Goal: Transaction & Acquisition: Purchase product/service

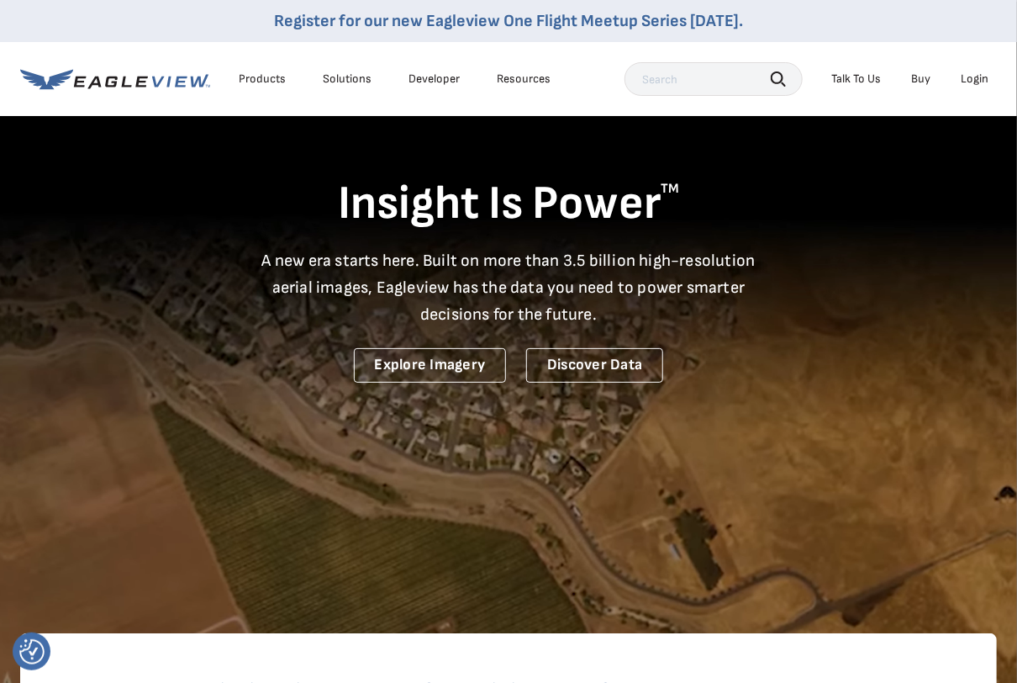
click at [974, 76] on div "Login" at bounding box center [975, 78] width 28 height 15
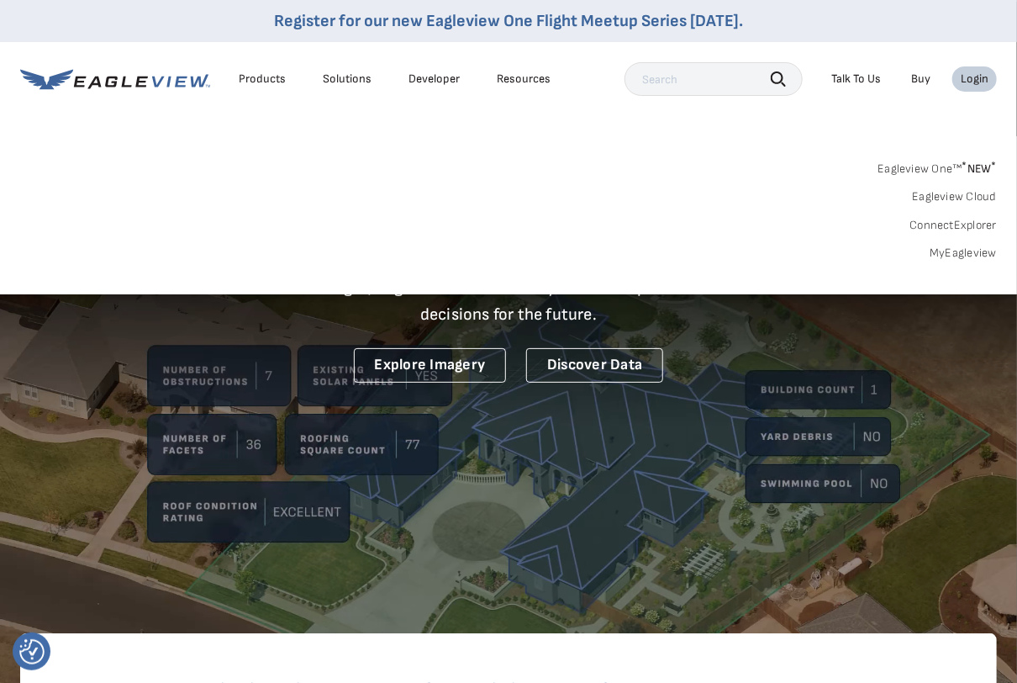
click at [969, 256] on link "MyEagleview" at bounding box center [963, 253] width 67 height 15
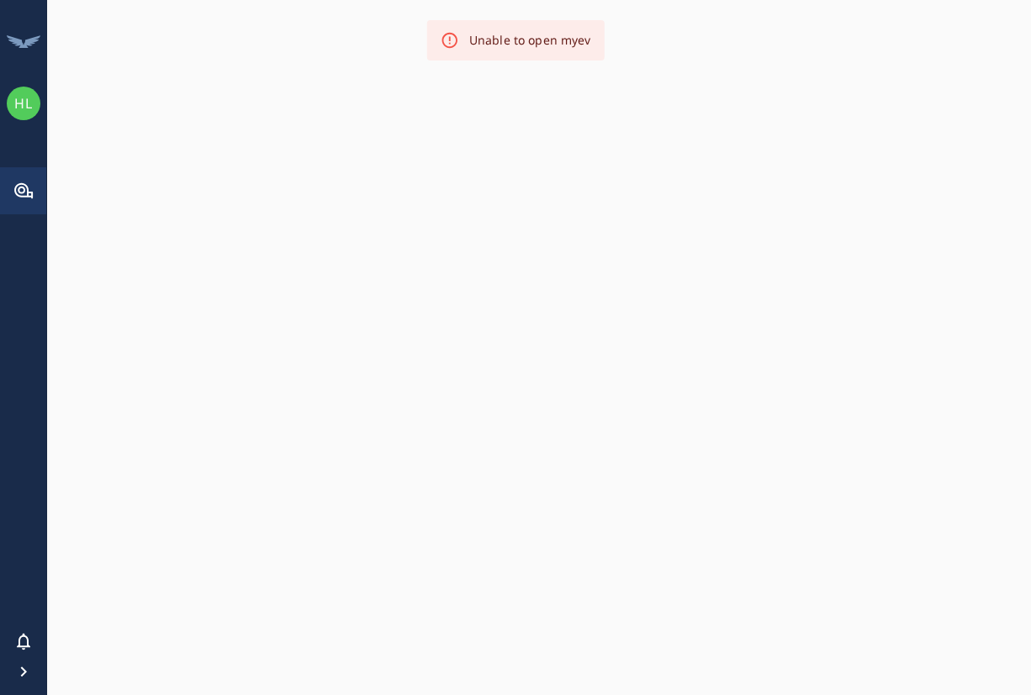
drag, startPoint x: 0, startPoint y: 0, endPoint x: 671, endPoint y: 454, distance: 810.1
click at [671, 454] on div at bounding box center [539, 347] width 984 height 695
click at [10, 101] on div "HL" at bounding box center [24, 104] width 34 height 34
click at [26, 253] on div "HL" at bounding box center [23, 347] width 47 height 695
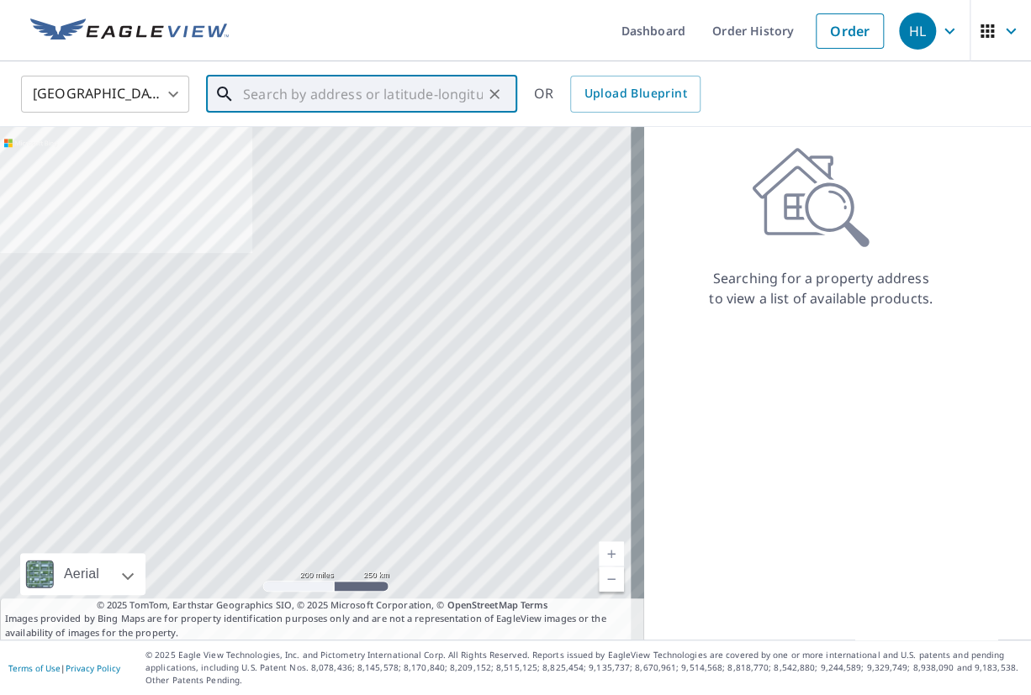
click at [316, 83] on input "text" at bounding box center [363, 94] width 240 height 47
paste input "123 Adoue St Houma, LA 70360"
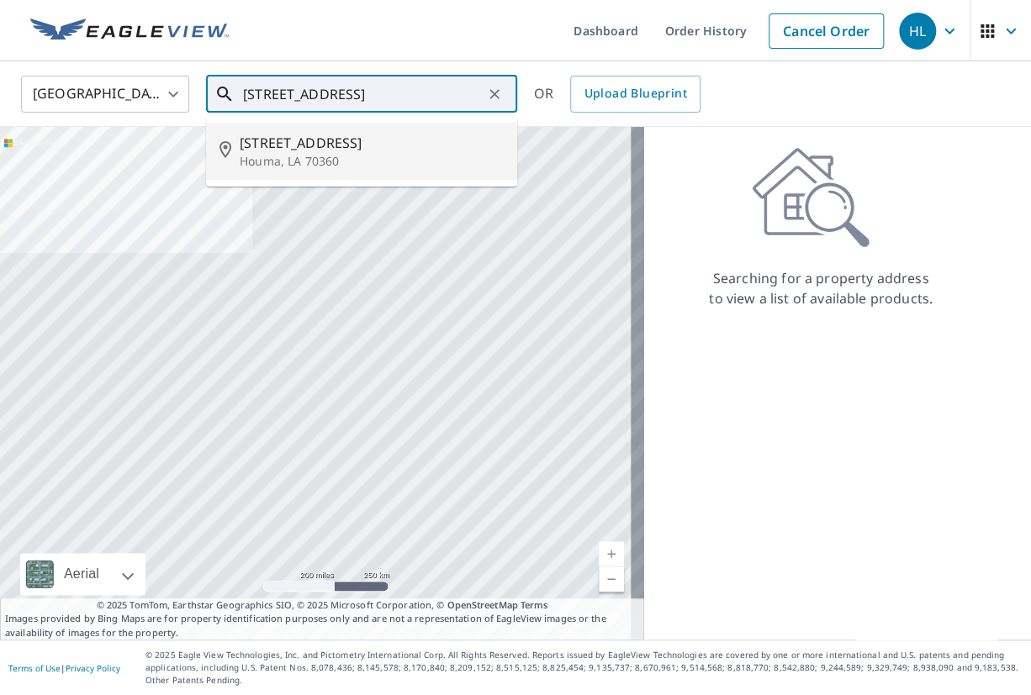
click at [350, 157] on p "Houma, LA 70360" at bounding box center [372, 161] width 264 height 17
type input "123 Adoue St Houma, LA 70360"
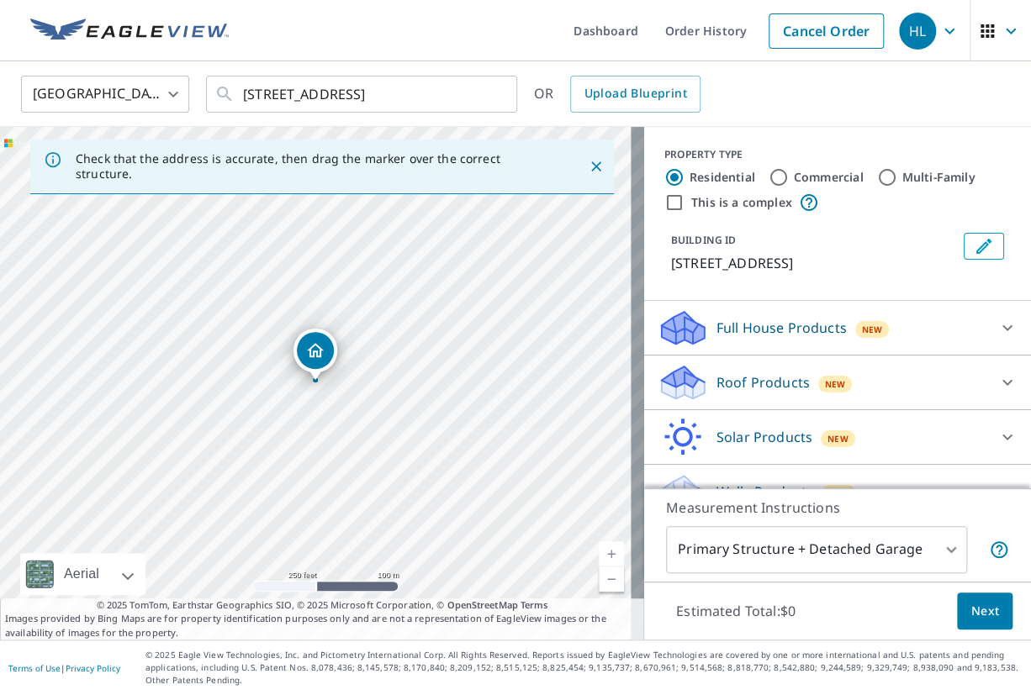
click at [772, 385] on p "Roof Products" at bounding box center [762, 382] width 93 height 20
click at [778, 325] on p "Full House Products" at bounding box center [781, 328] width 130 height 20
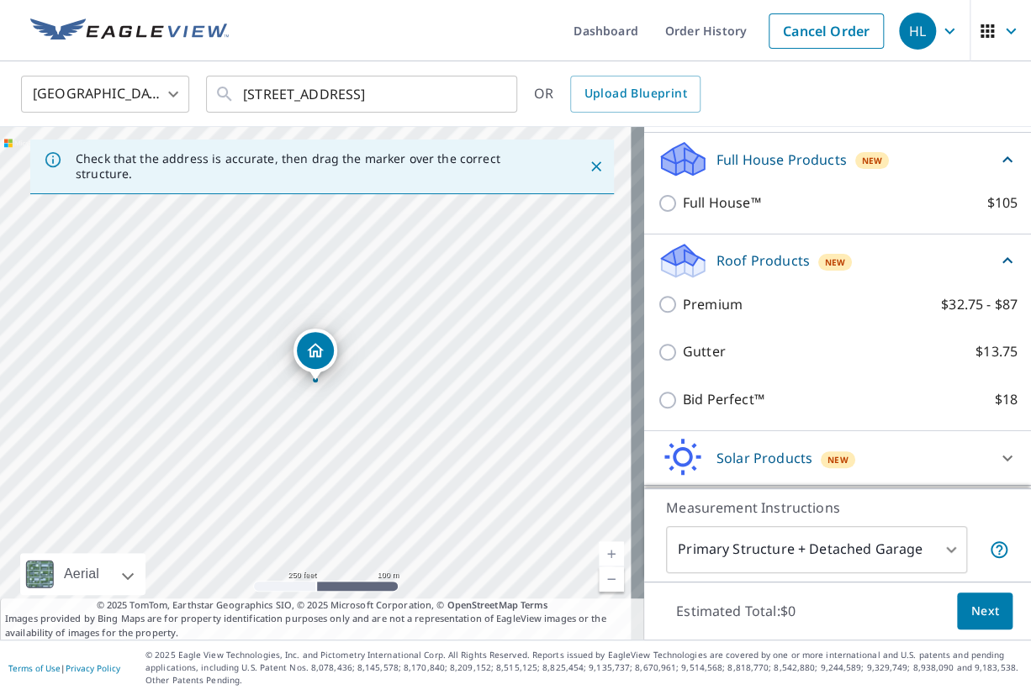
scroll to position [218, 0]
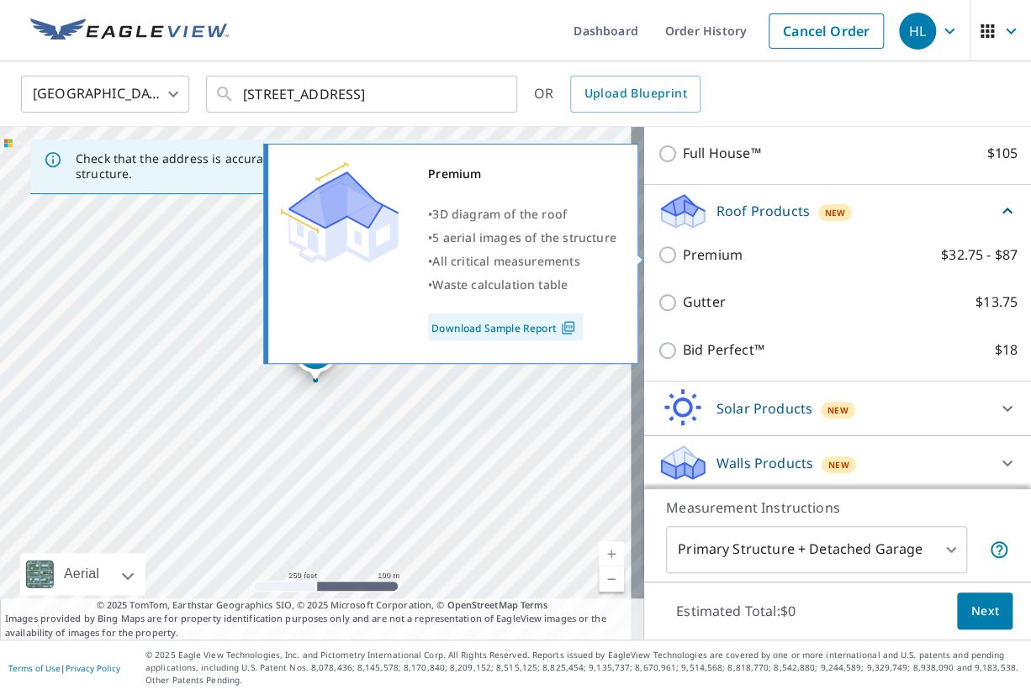
click at [657, 260] on input "Premium $32.75 - $87" at bounding box center [669, 255] width 25 height 20
checkbox input "true"
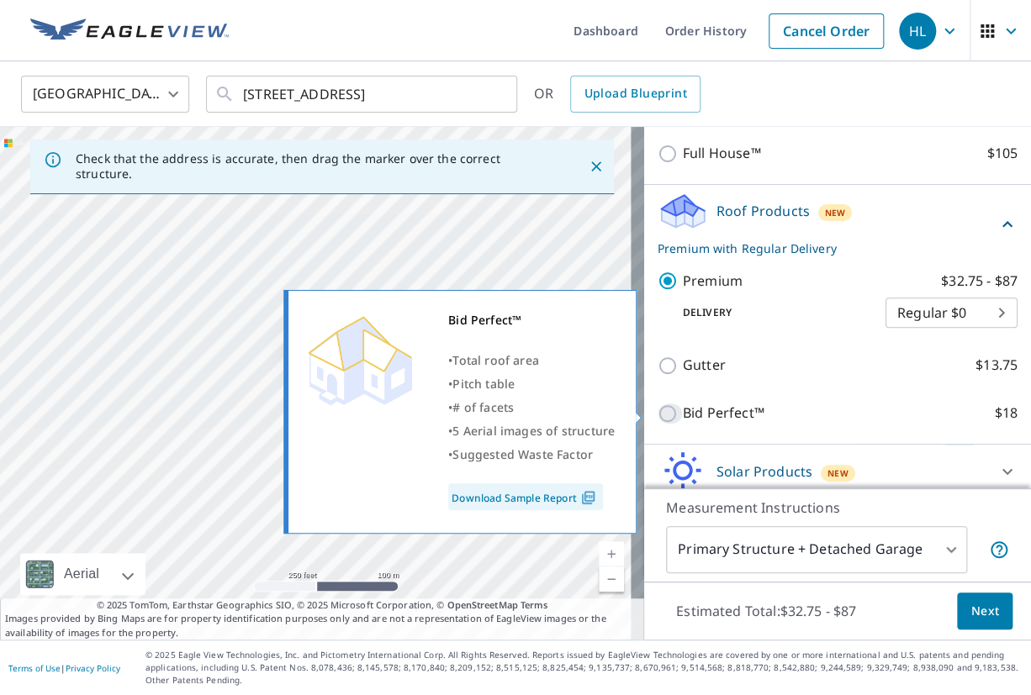
click at [657, 414] on input "Bid Perfect™ $18" at bounding box center [669, 414] width 25 height 20
checkbox input "true"
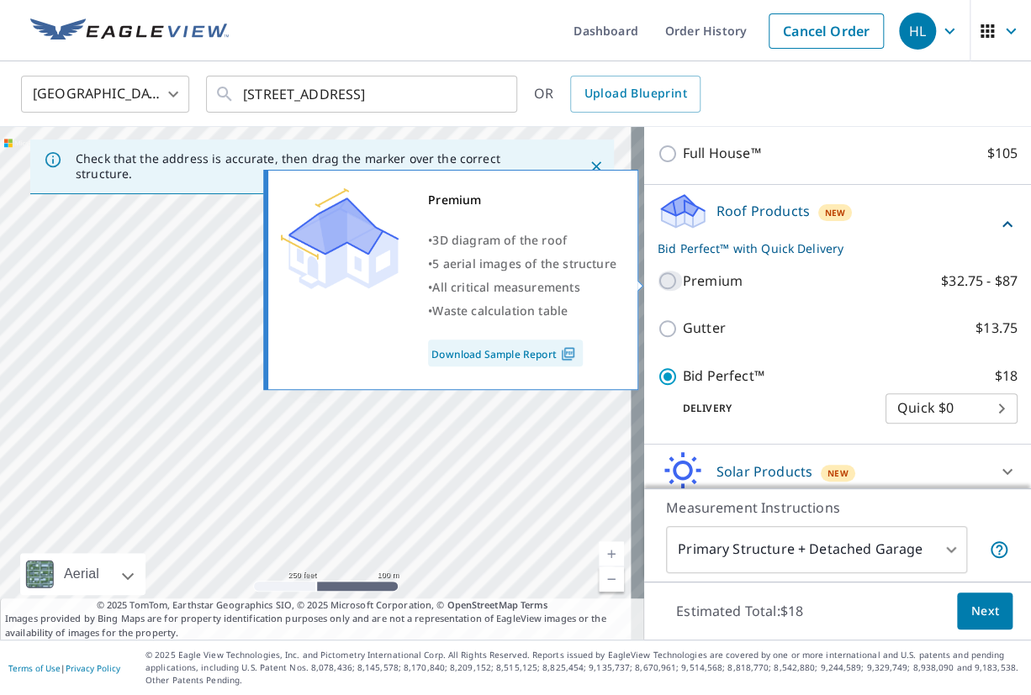
click at [657, 285] on input "Premium $32.75 - $87" at bounding box center [669, 281] width 25 height 20
checkbox input "true"
checkbox input "false"
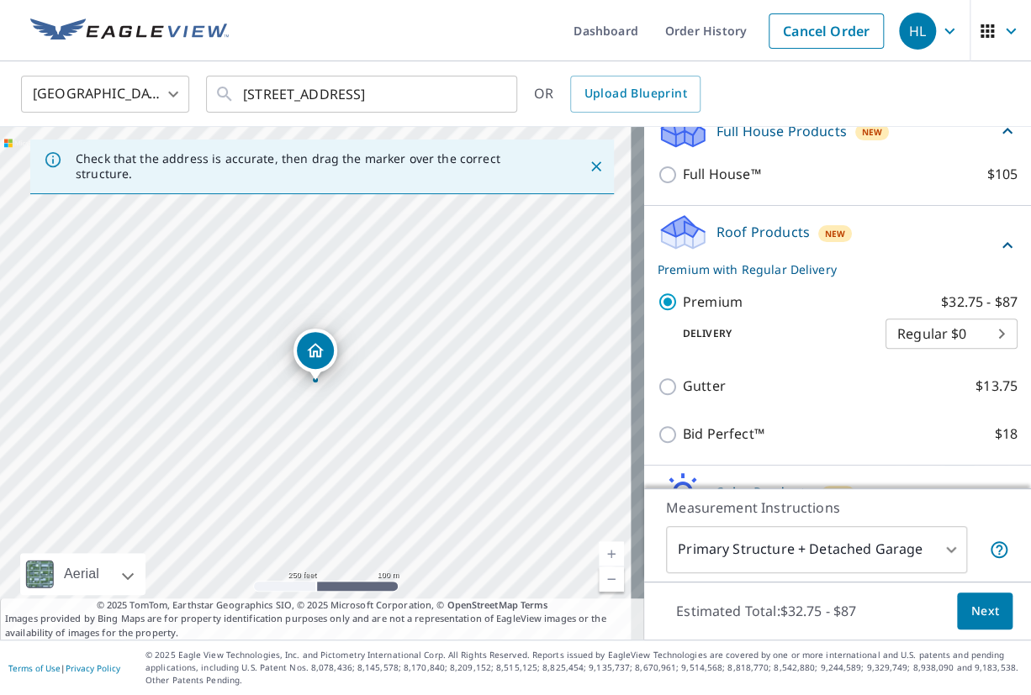
scroll to position [281, 0]
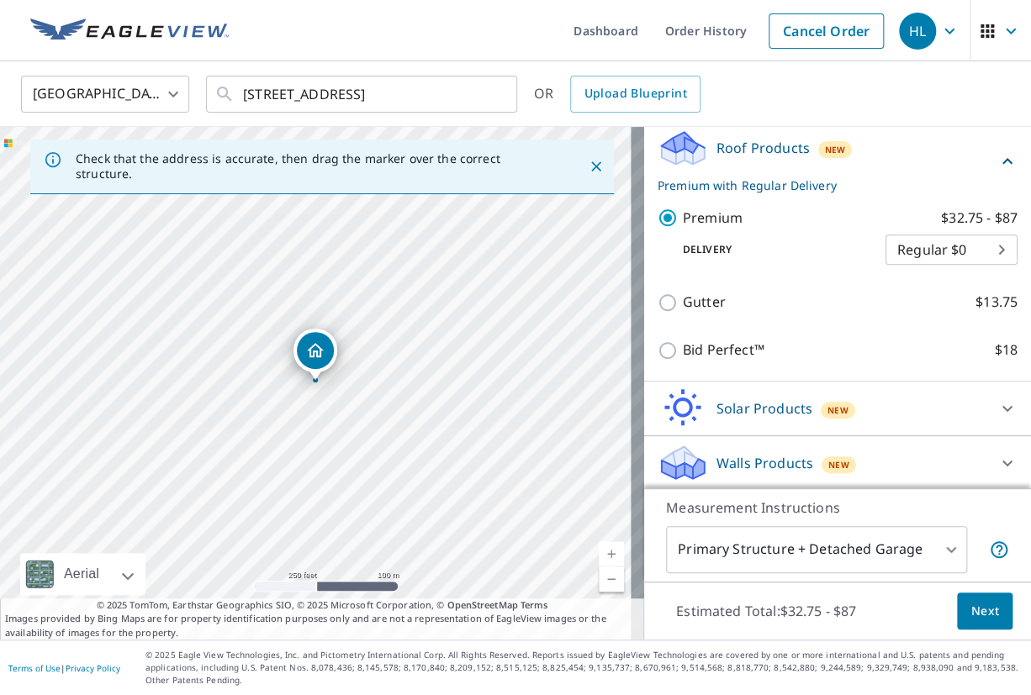
click at [970, 615] on span "Next" at bounding box center [984, 611] width 29 height 21
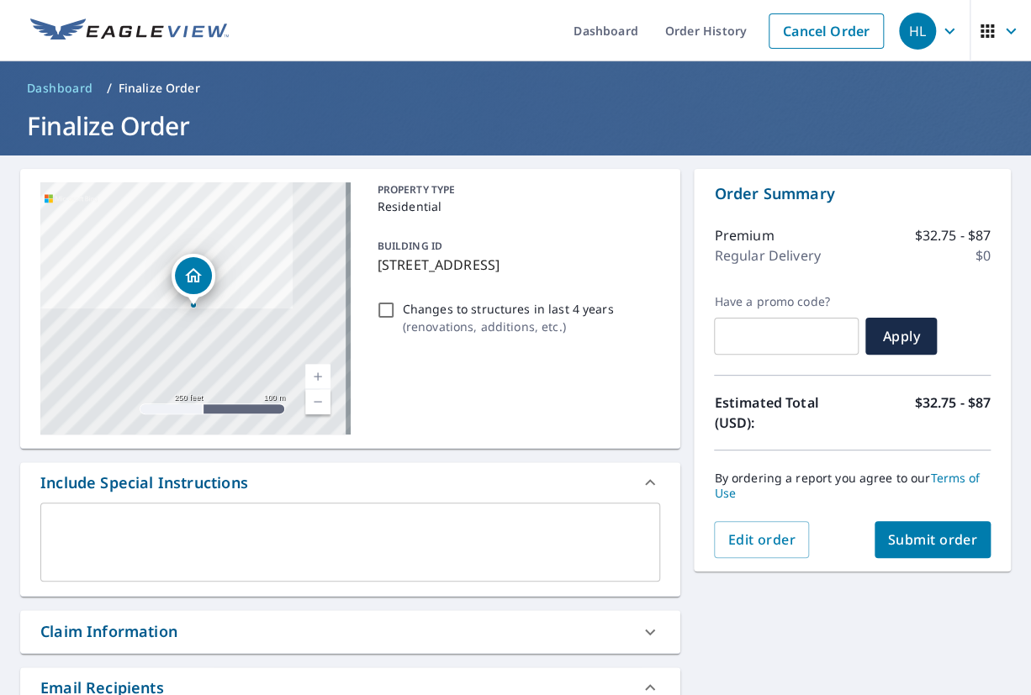
click at [942, 547] on span "Submit order" at bounding box center [933, 540] width 90 height 18
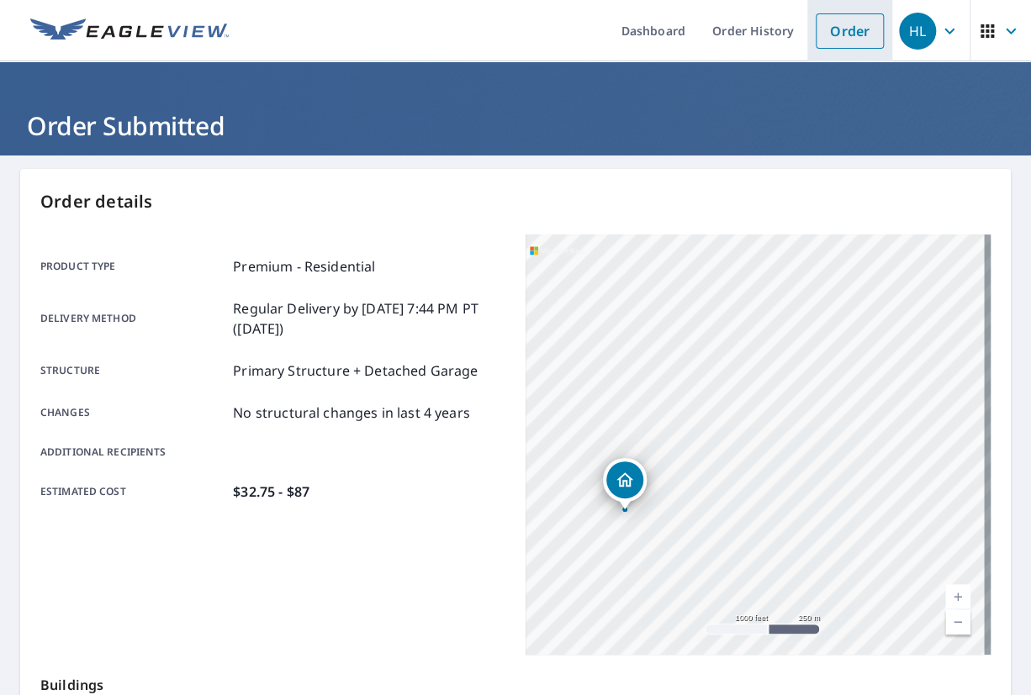
click at [831, 42] on link "Order" at bounding box center [850, 30] width 68 height 35
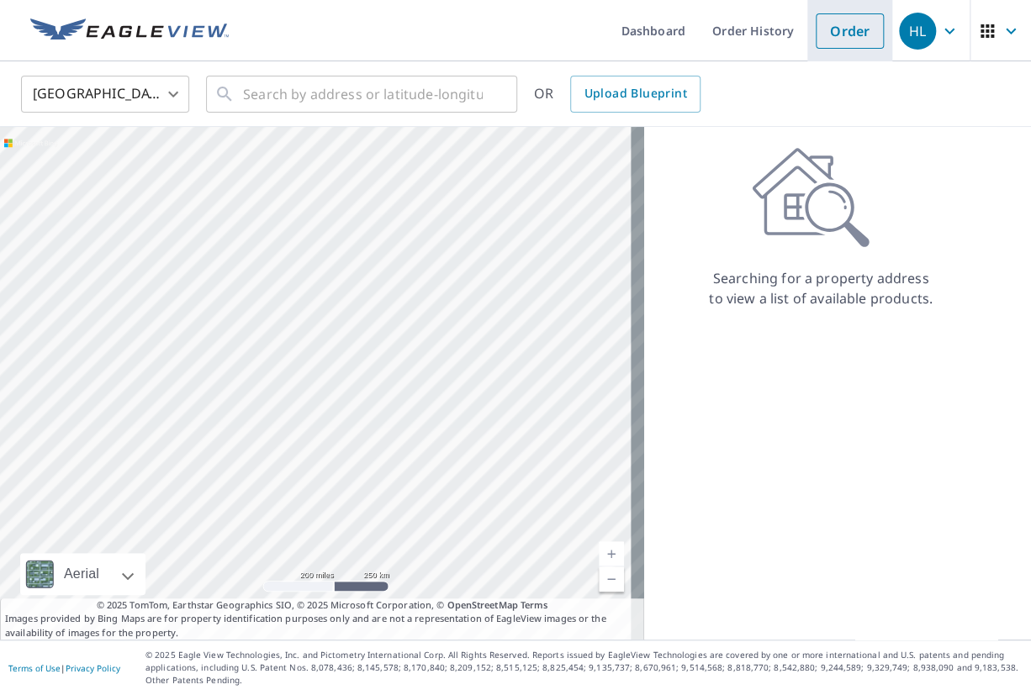
click at [831, 42] on link "Order" at bounding box center [850, 30] width 68 height 35
click at [939, 29] on icon "button" at bounding box center [949, 31] width 20 height 20
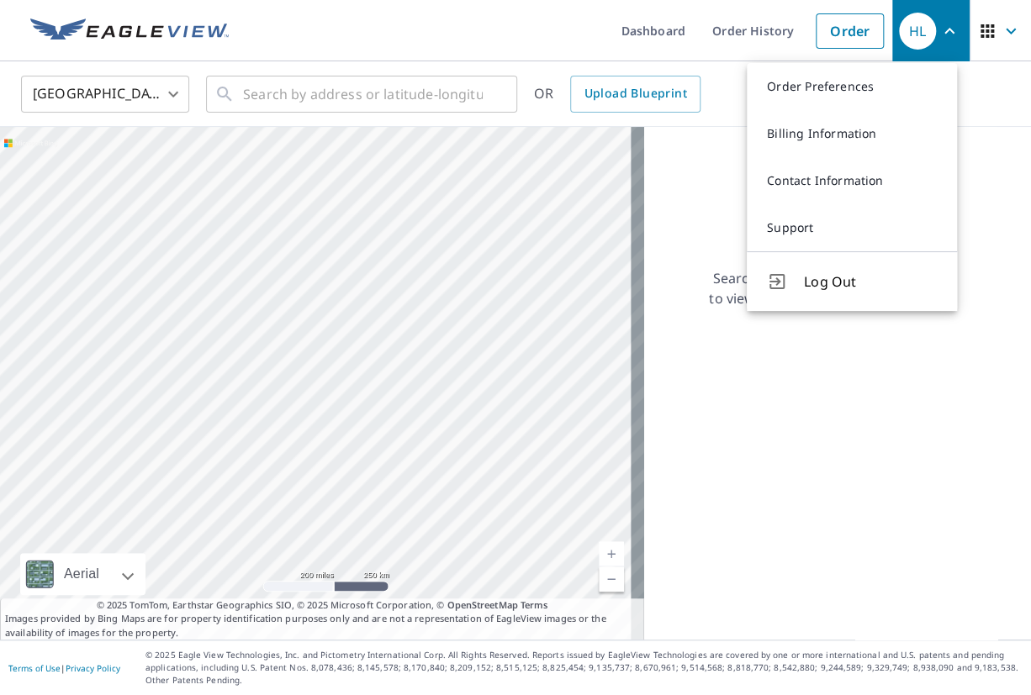
click at [1001, 34] on icon "button" at bounding box center [1011, 31] width 20 height 20
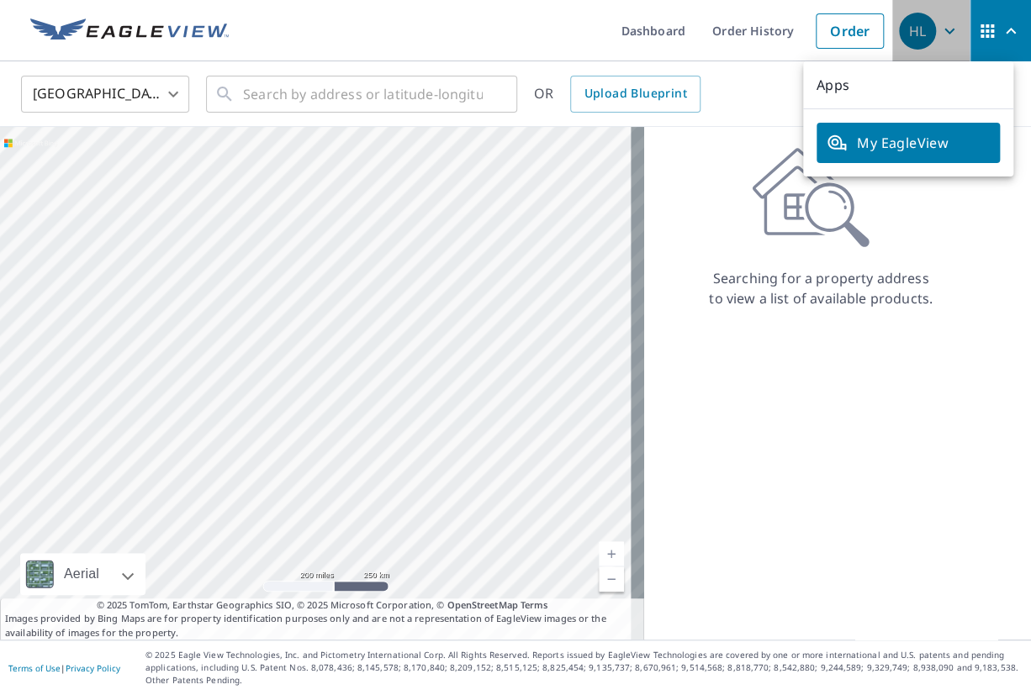
click at [914, 43] on div "HL" at bounding box center [917, 31] width 37 height 37
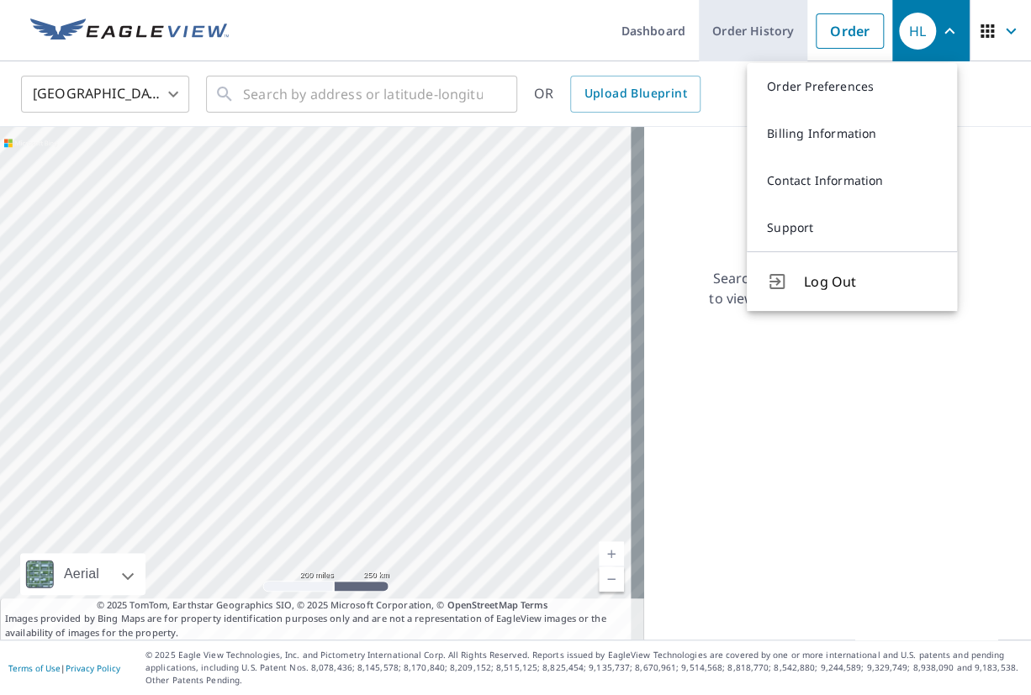
click at [765, 34] on link "Order History" at bounding box center [753, 30] width 108 height 61
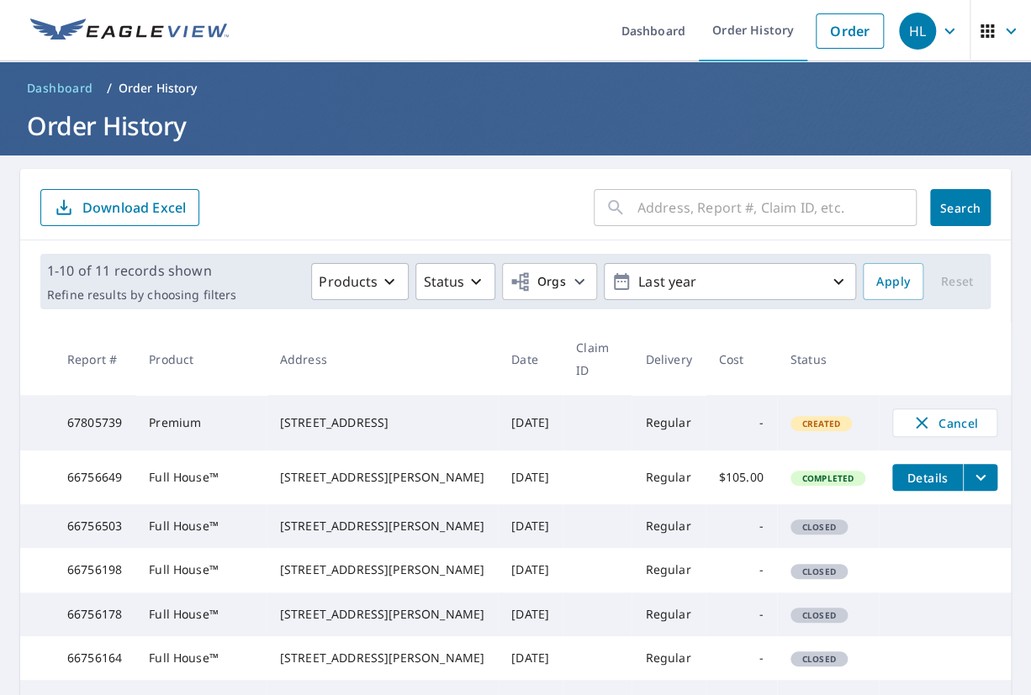
click at [824, 424] on span "Created" at bounding box center [821, 424] width 58 height 12
